Goal: Task Accomplishment & Management: Complete application form

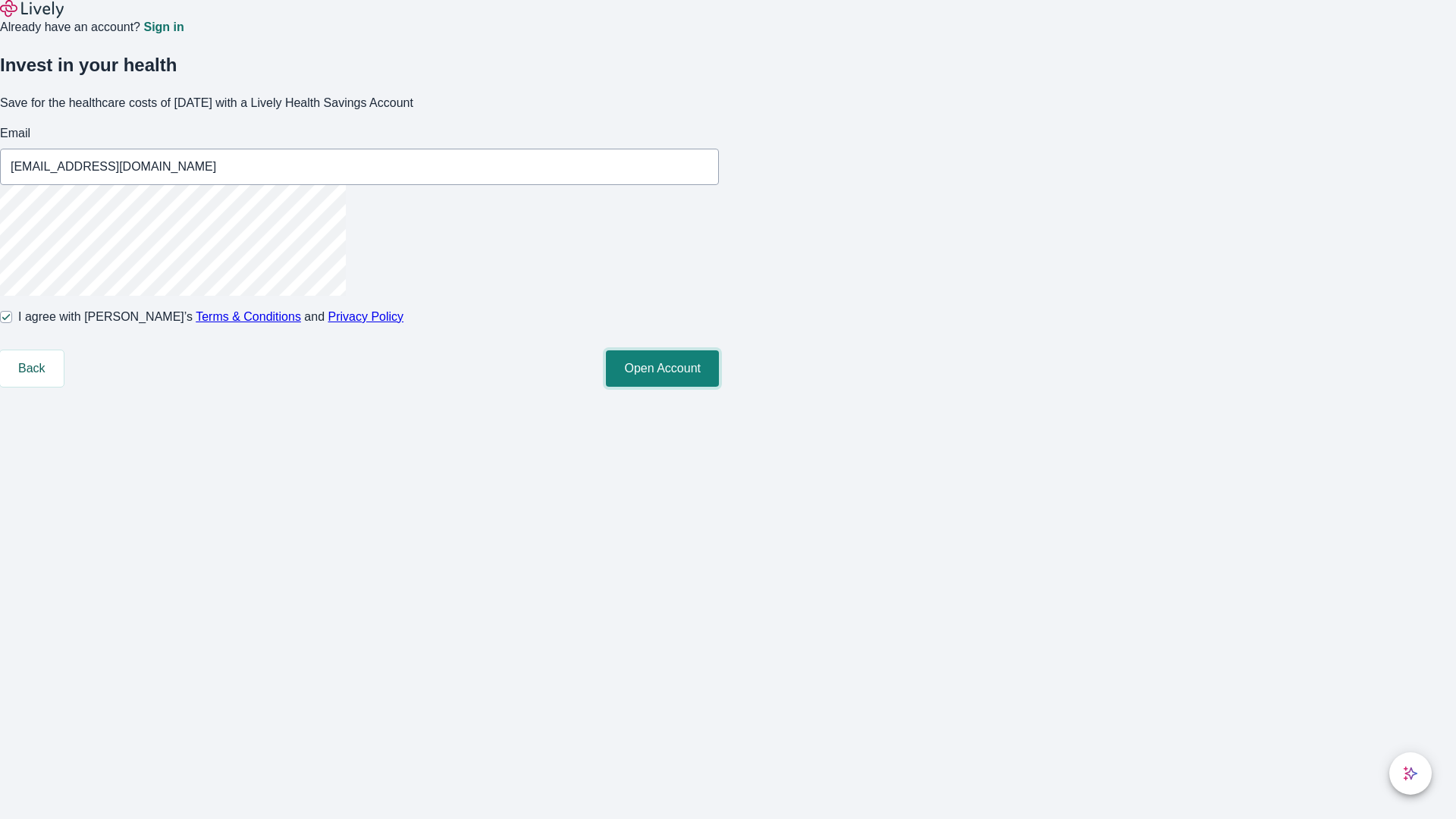
click at [719, 386] on button "Open Account" at bounding box center [662, 369] width 113 height 36
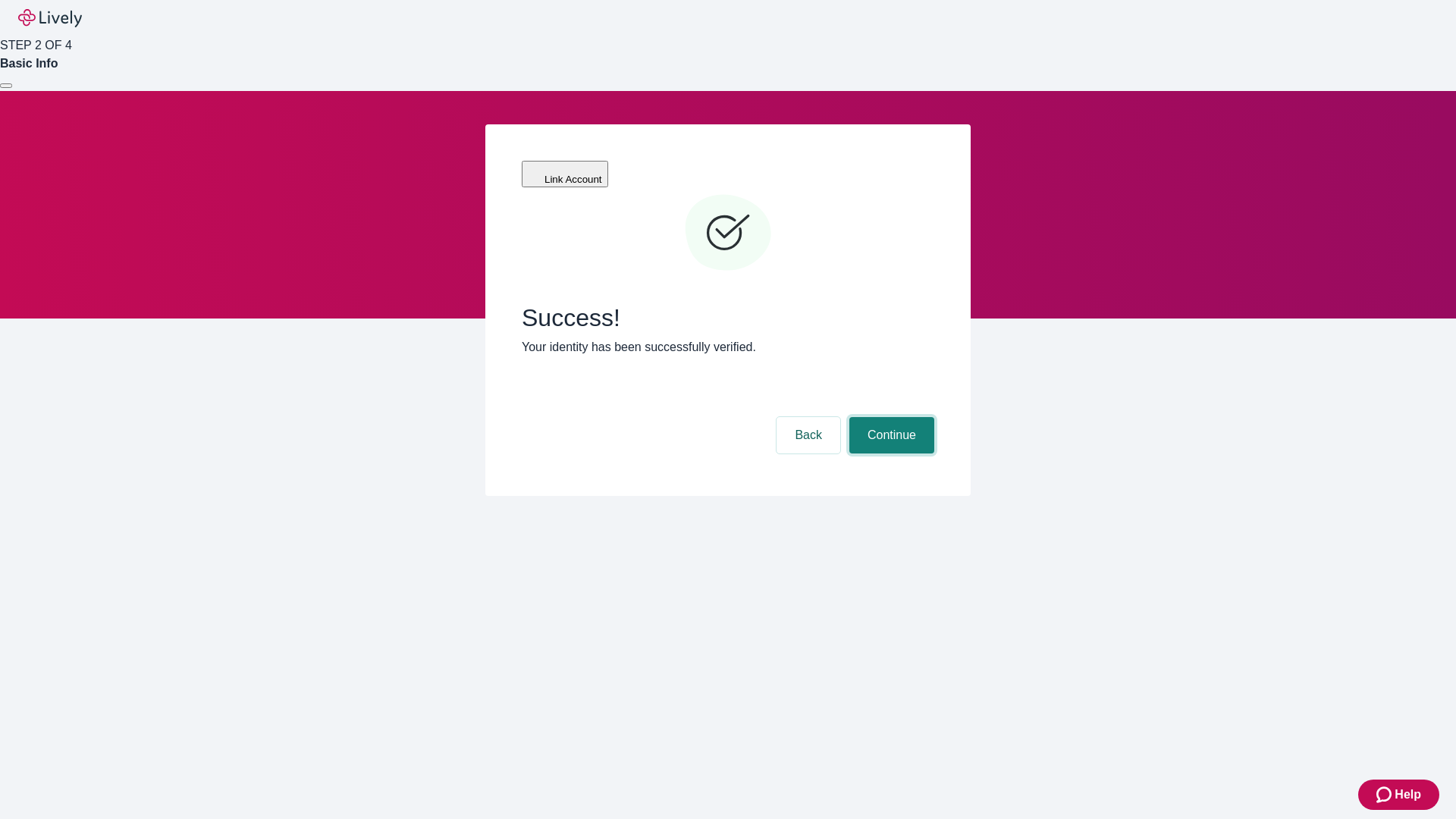
click at [890, 417] on button "Continue" at bounding box center [892, 435] width 85 height 36
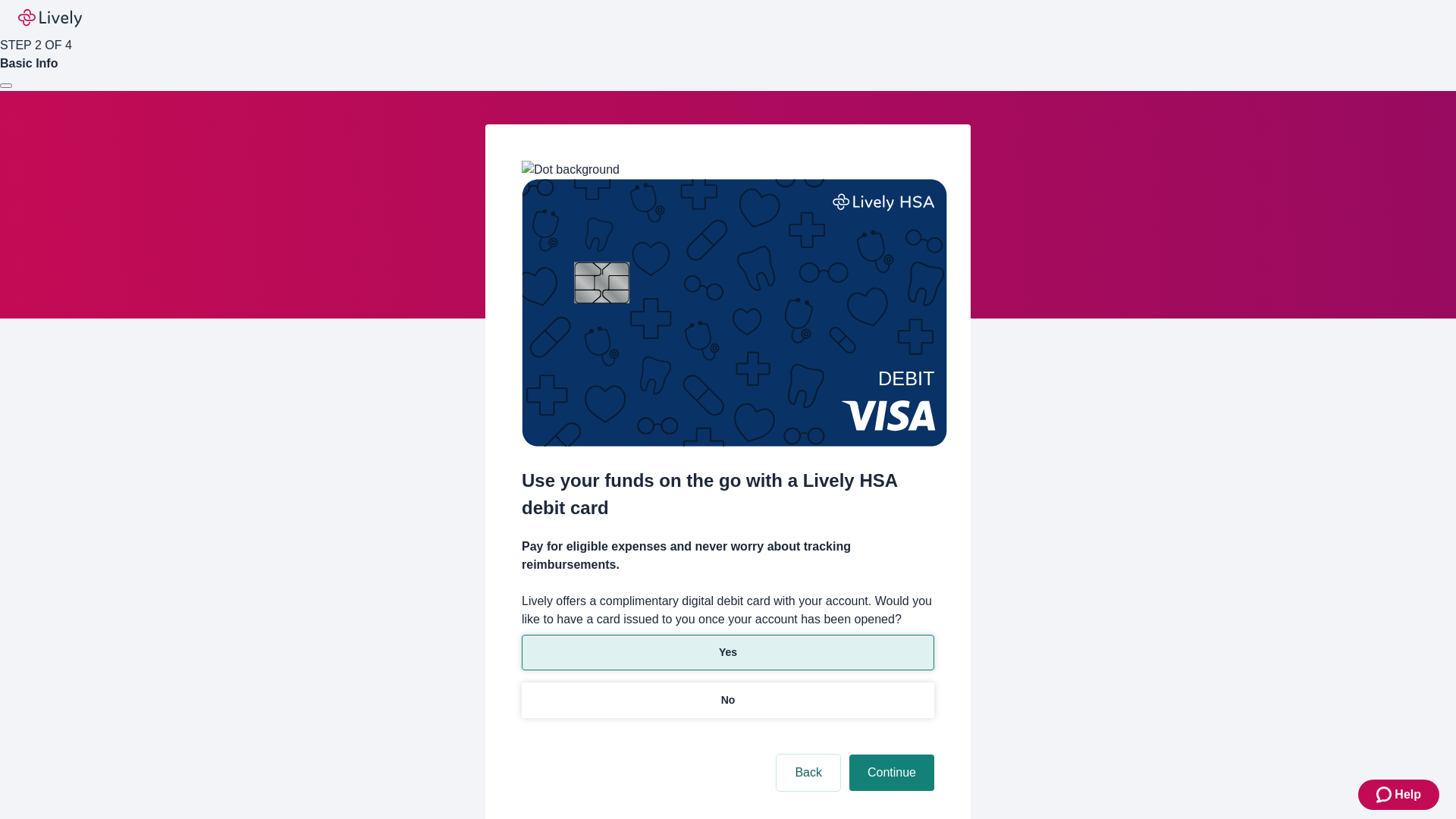
click at [728, 644] on p "Yes" at bounding box center [728, 652] width 18 height 16
click at [890, 755] on button "Continue" at bounding box center [892, 773] width 85 height 36
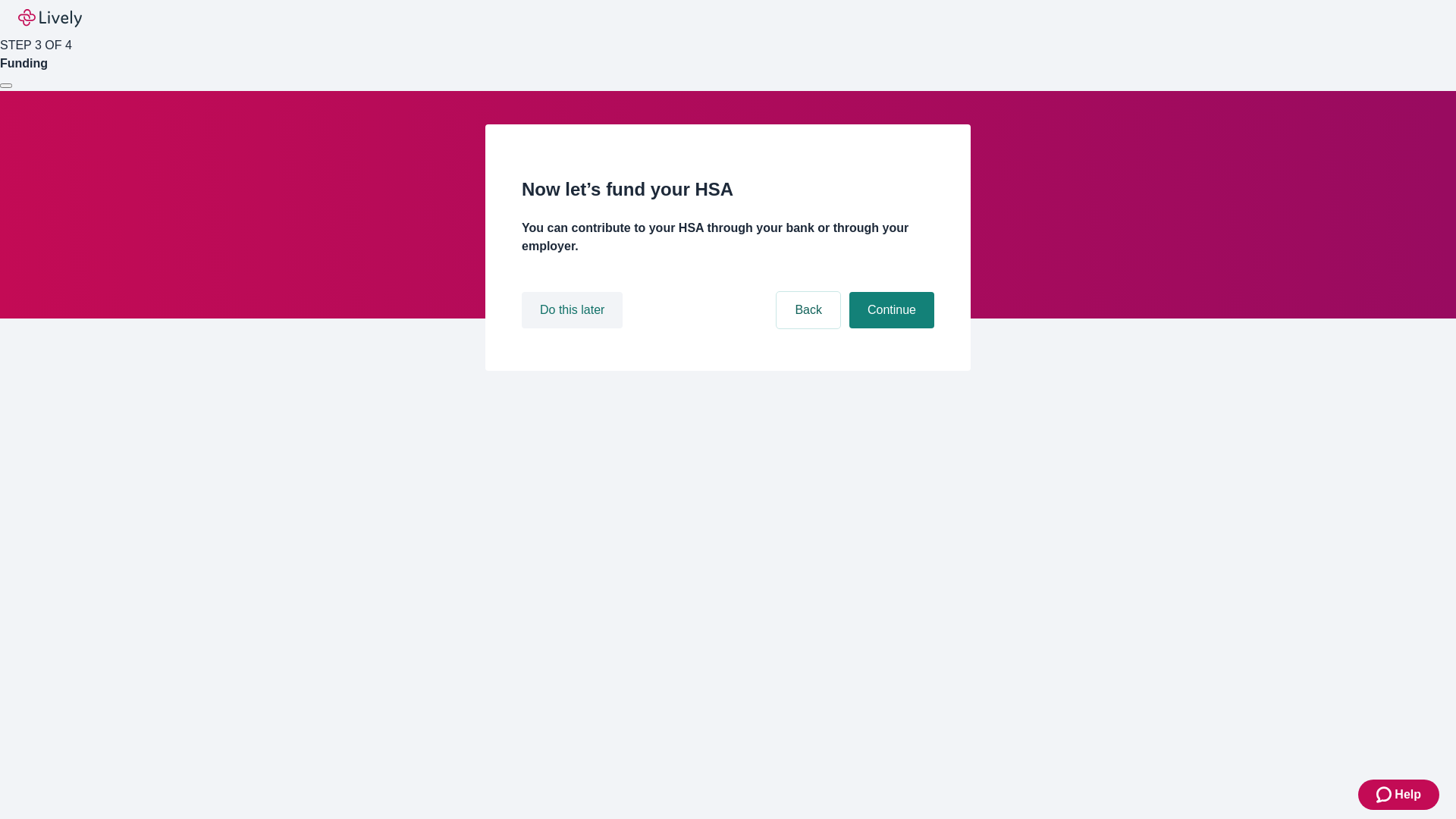
click at [574, 328] on button "Do this later" at bounding box center [572, 310] width 101 height 36
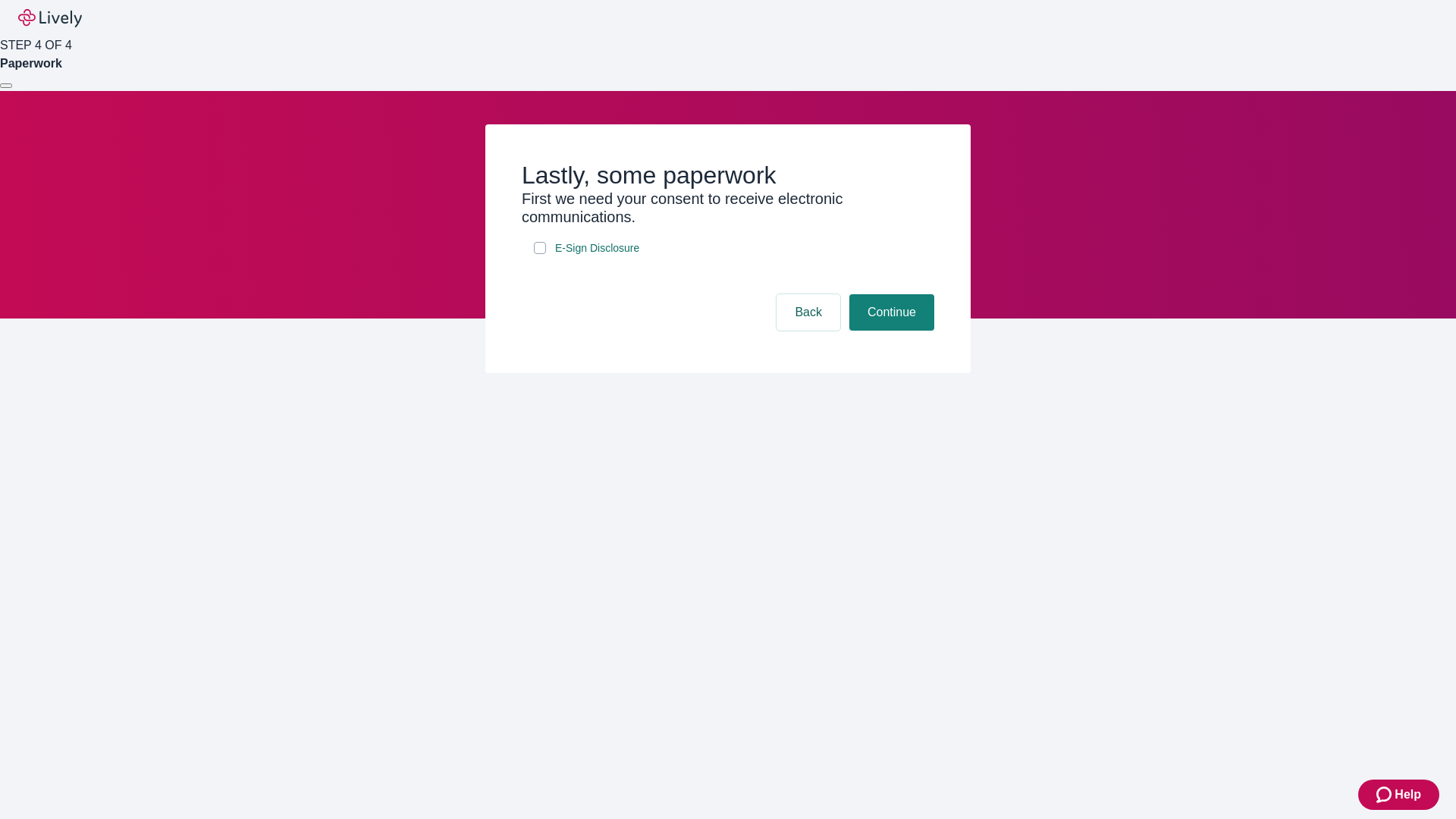
click at [540, 254] on input "E-Sign Disclosure" at bounding box center [540, 248] width 12 height 12
checkbox input "true"
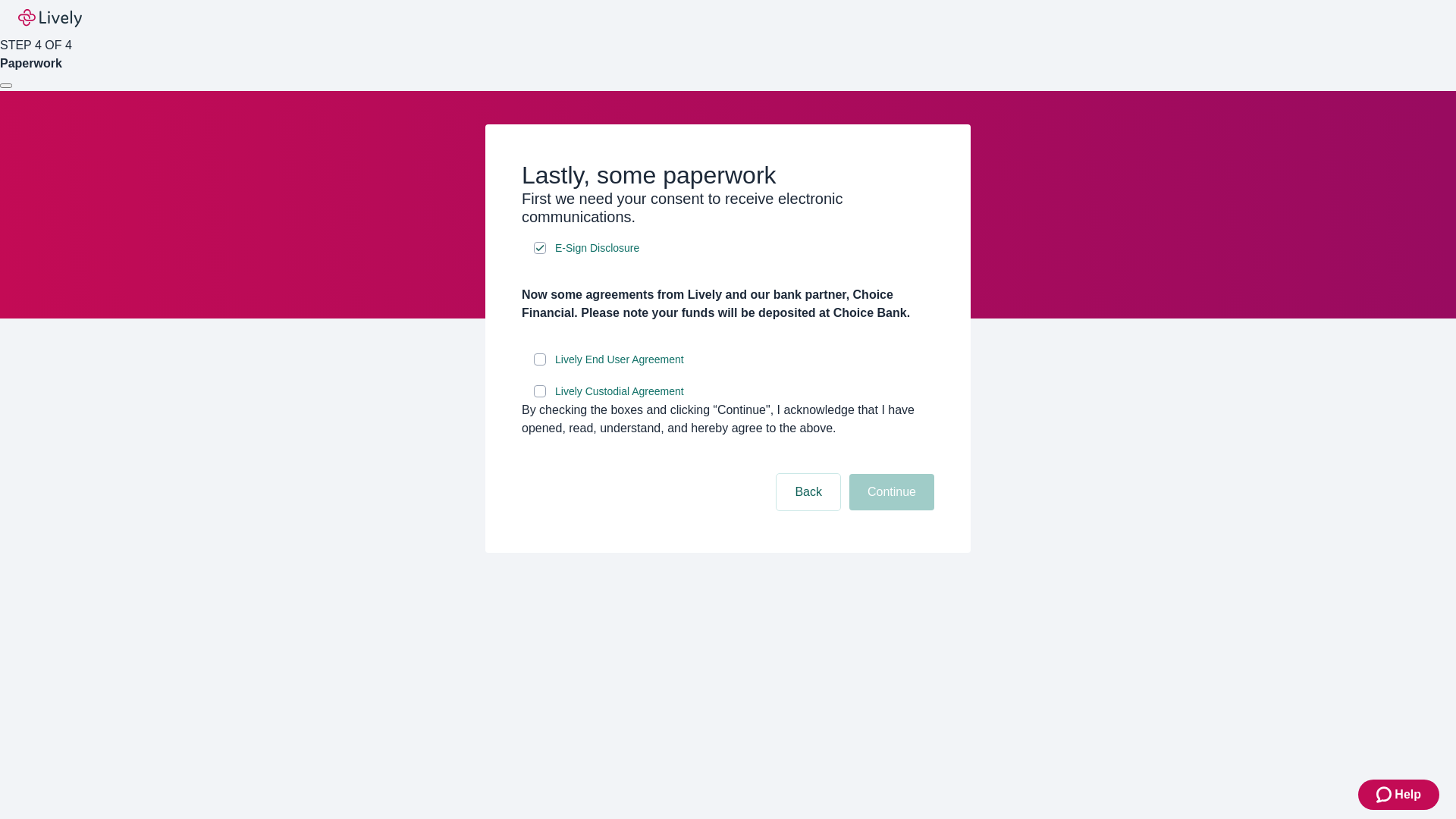
click at [540, 366] on input "Lively End User Agreement" at bounding box center [540, 360] width 12 height 12
checkbox input "true"
click at [540, 398] on input "Lively Custodial Agreement" at bounding box center [540, 392] width 12 height 12
checkbox input "true"
click at [890, 511] on button "Continue" at bounding box center [892, 492] width 85 height 36
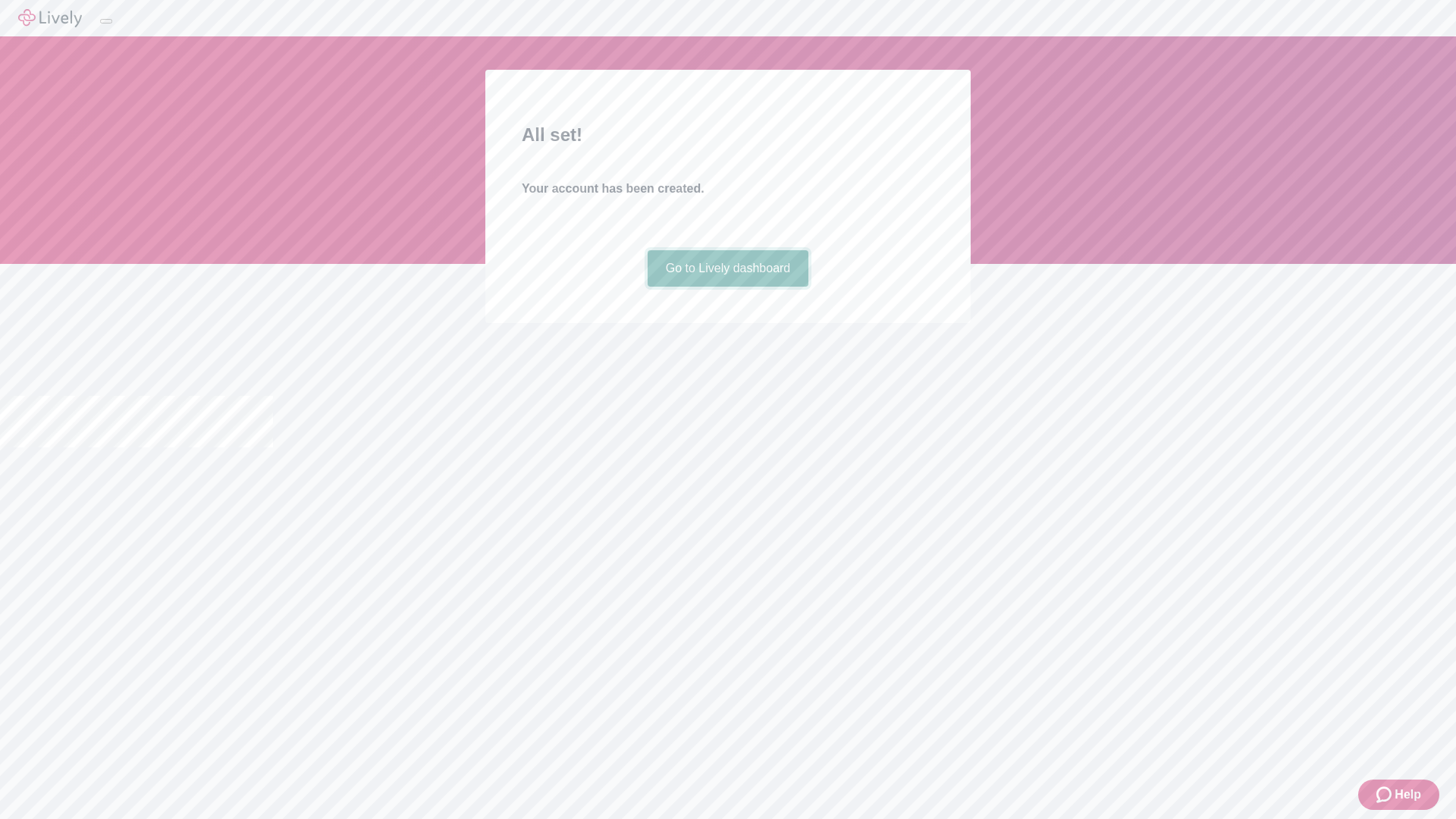
click at [728, 287] on link "Go to Lively dashboard" at bounding box center [728, 268] width 161 height 36
